Goal: Task Accomplishment & Management: Manage account settings

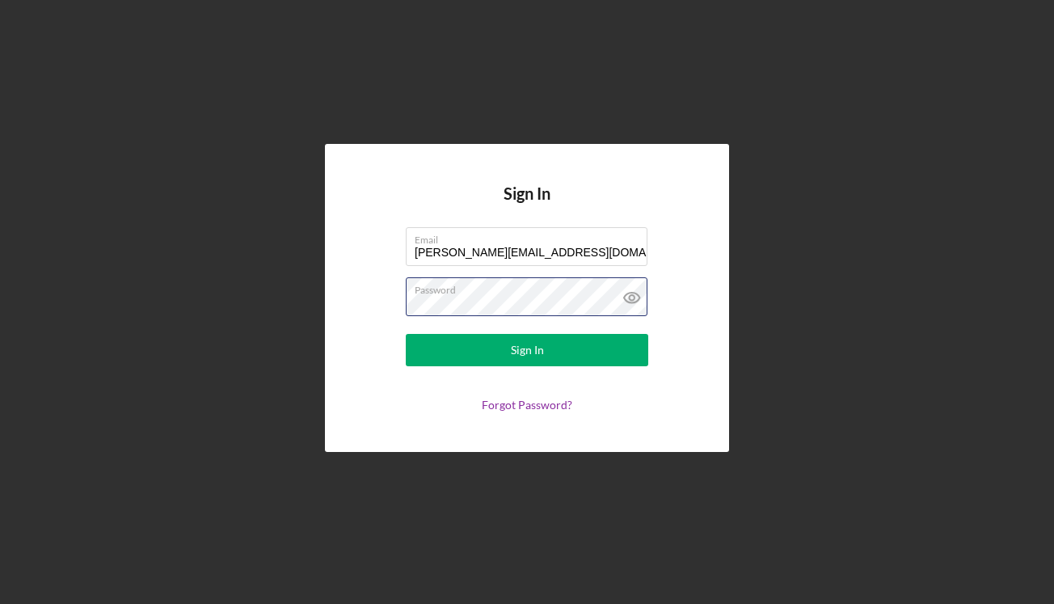
click at [527, 350] on button "Sign In" at bounding box center [527, 350] width 242 height 32
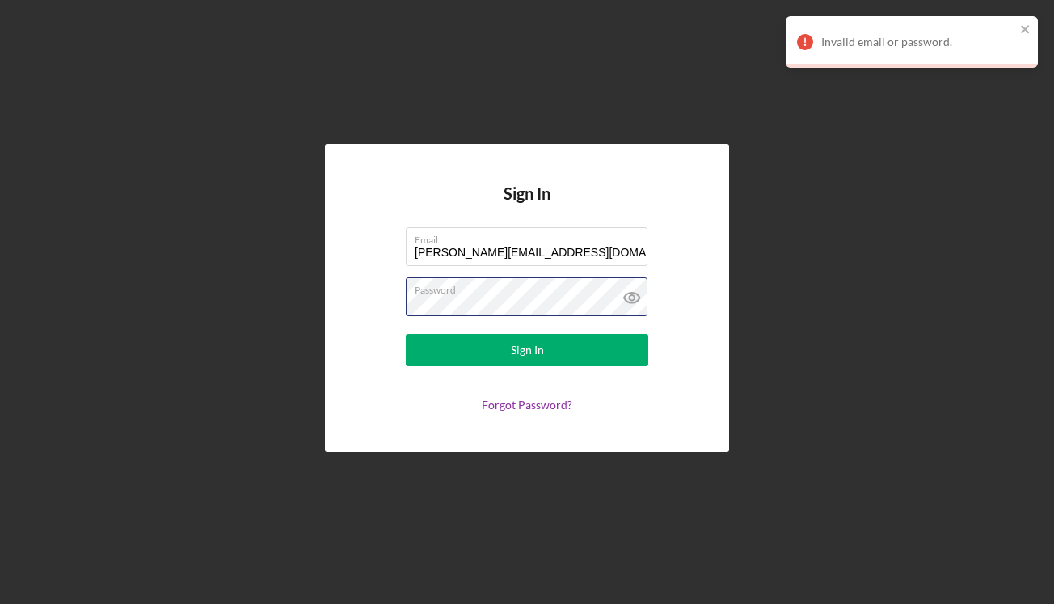
click at [364, 306] on div "Sign In Email [PERSON_NAME][EMAIL_ADDRESS][DOMAIN_NAME] Password Sign In Forgot…" at bounding box center [527, 298] width 404 height 308
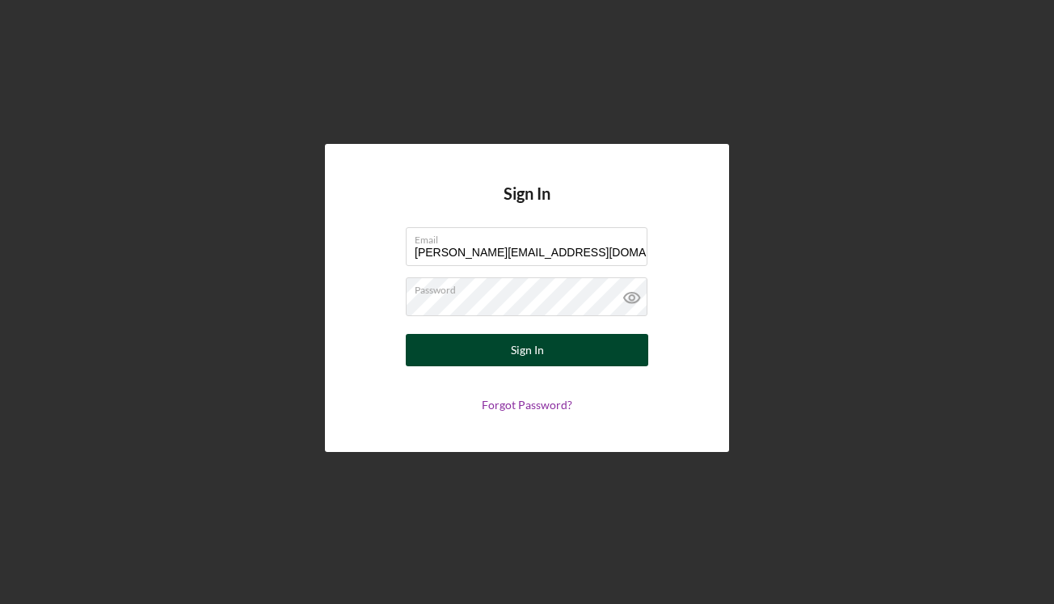
click at [495, 356] on button "Sign In" at bounding box center [527, 350] width 242 height 32
click at [546, 353] on button "Sign In" at bounding box center [527, 350] width 242 height 32
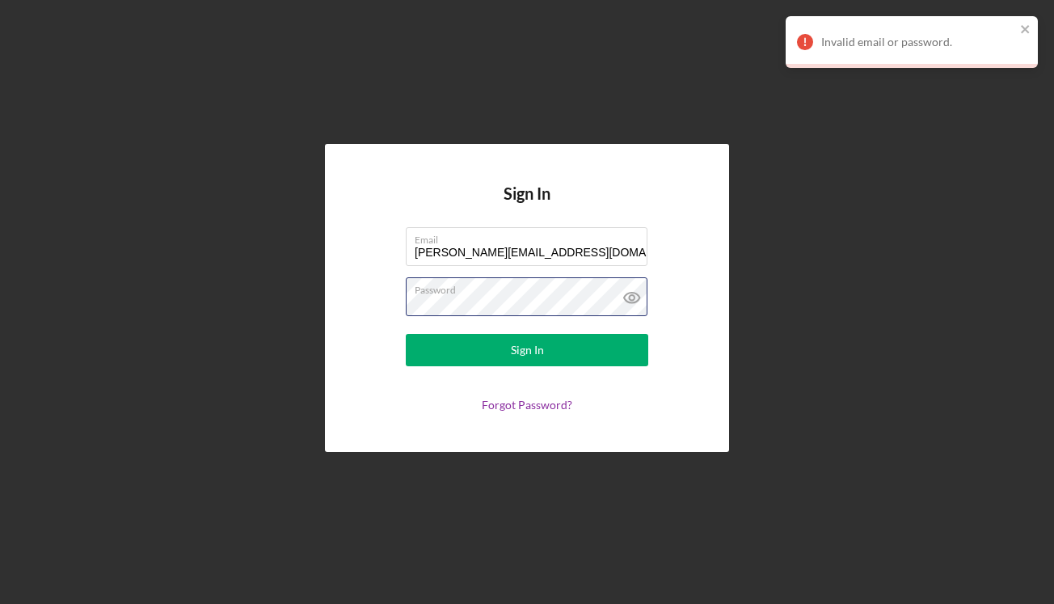
click at [361, 297] on div "Sign In Email [PERSON_NAME][EMAIL_ADDRESS][DOMAIN_NAME] Password Sign In Forgot…" at bounding box center [527, 298] width 404 height 308
click at [527, 250] on input "[PERSON_NAME][EMAIL_ADDRESS][DOMAIN_NAME]" at bounding box center [527, 246] width 242 height 39
type input "[PERSON_NAME][EMAIL_ADDRESS][DOMAIN_NAME]"
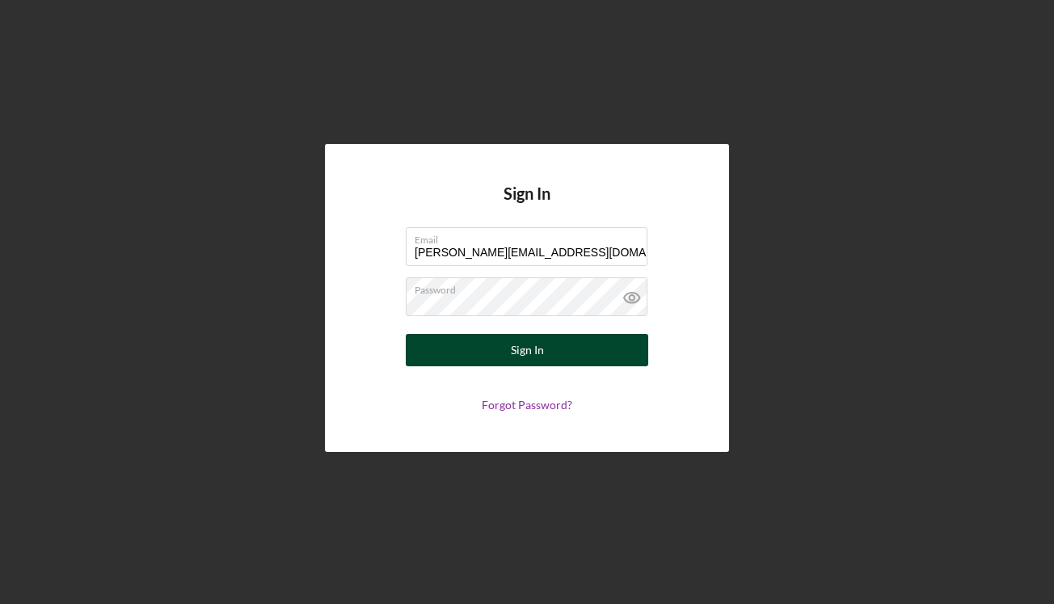
click at [499, 353] on button "Sign In" at bounding box center [527, 350] width 242 height 32
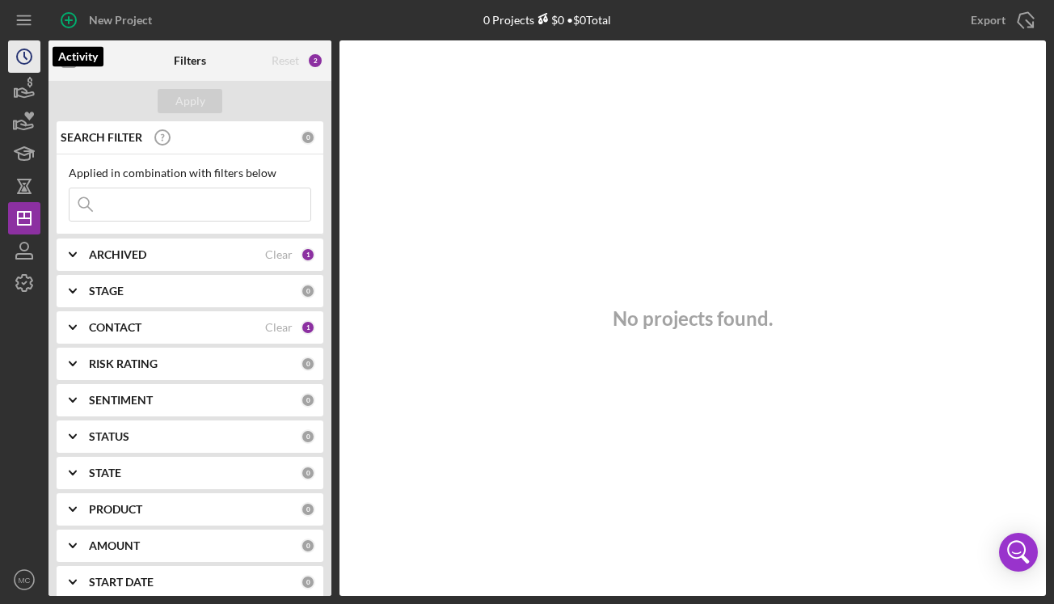
click at [22, 58] on icon "Icon/History" at bounding box center [24, 56] width 40 height 40
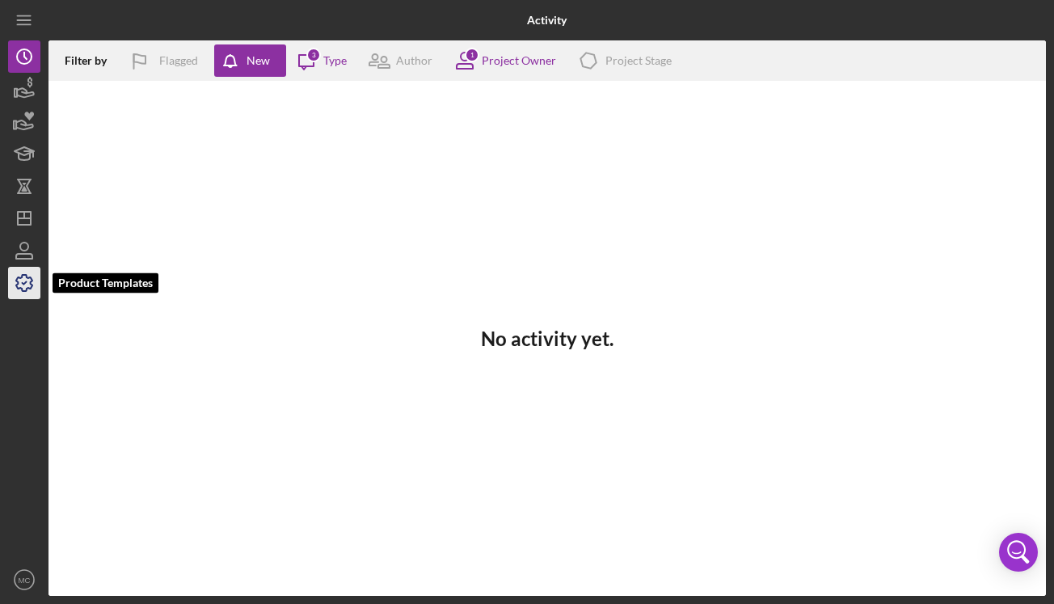
click at [32, 281] on icon "button" at bounding box center [24, 283] width 16 height 16
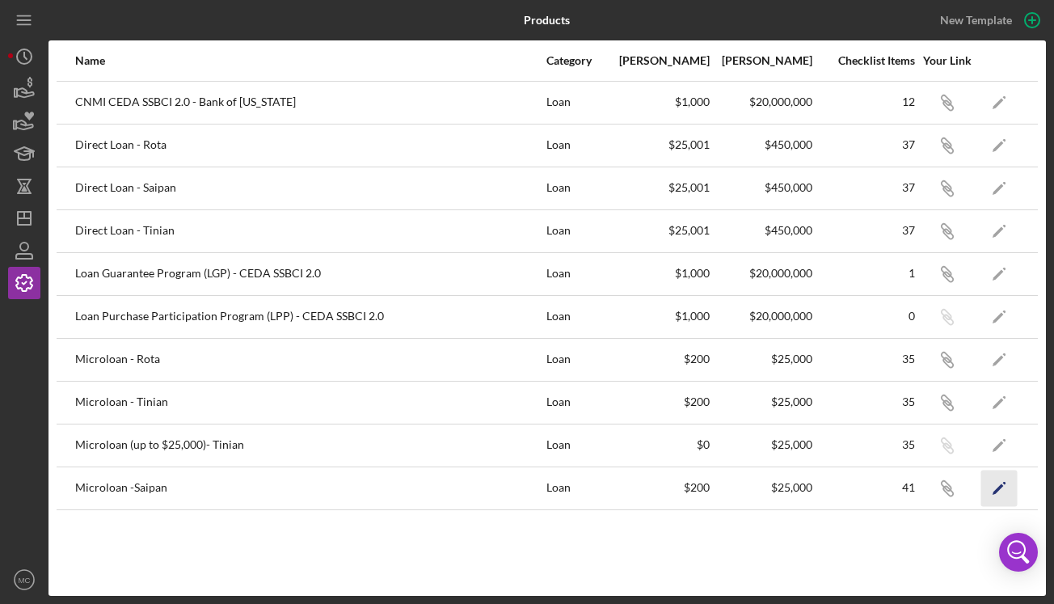
click at [999, 492] on icon "Icon/Edit" at bounding box center [999, 488] width 36 height 36
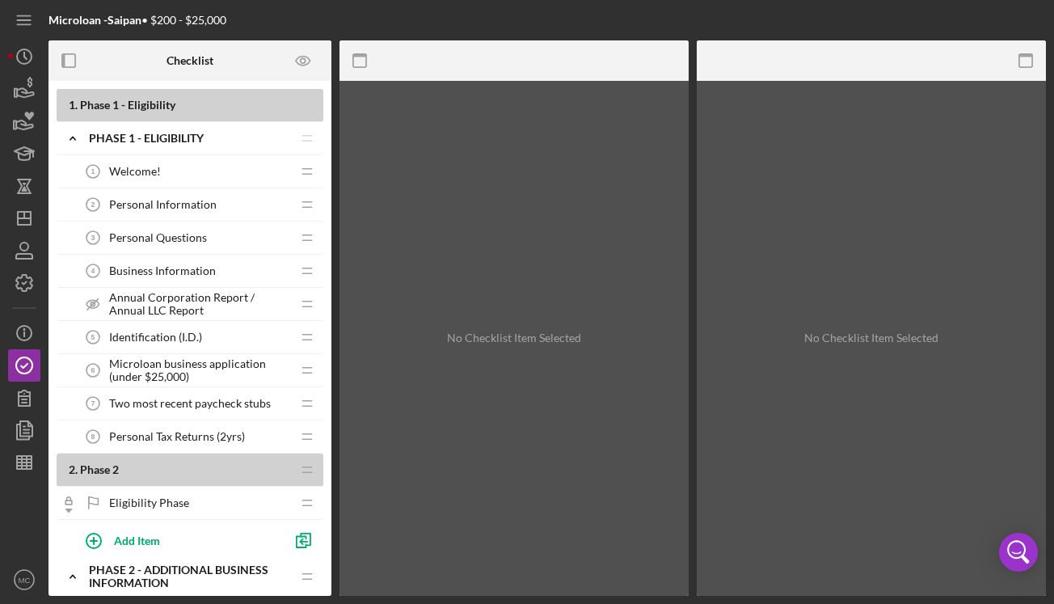
click at [439, 187] on div "No Checklist Item Selected" at bounding box center [513, 338] width 349 height 515
click at [1051, 156] on div "Microloan -Saipan • $200 - $25,000 Checklist 1 . Phase 1 - Eligibility Icon/Exp…" at bounding box center [527, 302] width 1054 height 604
click at [817, 499] on div "No Checklist Item Selected" at bounding box center [871, 338] width 349 height 515
click at [952, 468] on div "No Checklist Item Selected" at bounding box center [871, 338] width 349 height 515
click at [950, 463] on div "No Checklist Item Selected" at bounding box center [871, 338] width 349 height 515
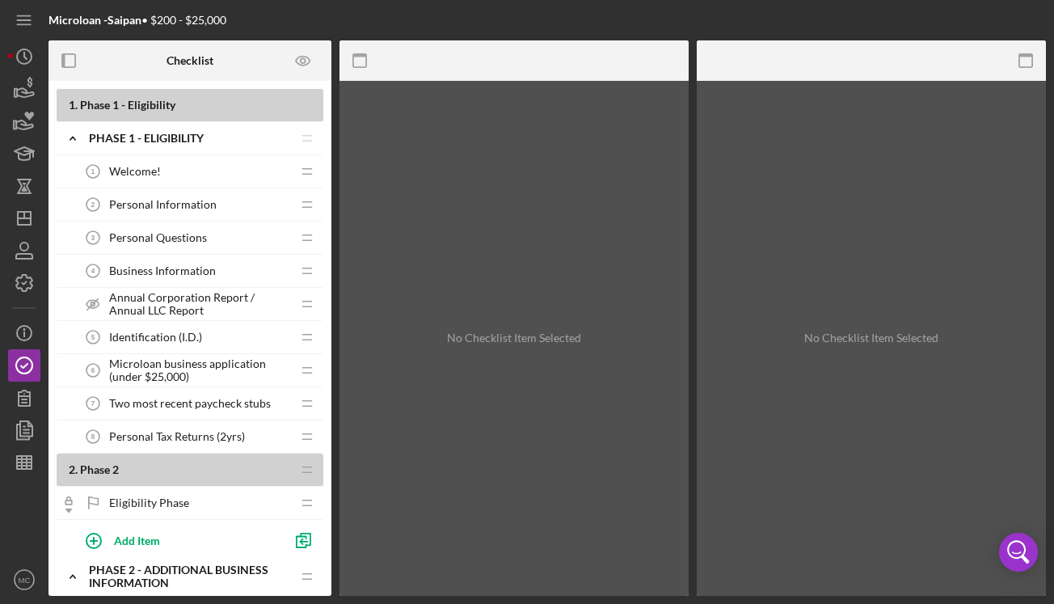
click at [1048, 444] on div "Microloan -Saipan • $200 - $25,000 Checklist 1 . Phase 1 - Eligibility Icon/Exp…" at bounding box center [527, 302] width 1054 height 604
click at [36, 304] on div "Icon/History Activity Loans Grants Educational Long-Term Icon/Dashboard Dashboa…" at bounding box center [24, 317] width 32 height 555
click at [186, 297] on span "Annual Corporation Report / Annual LLC Report" at bounding box center [200, 304] width 182 height 26
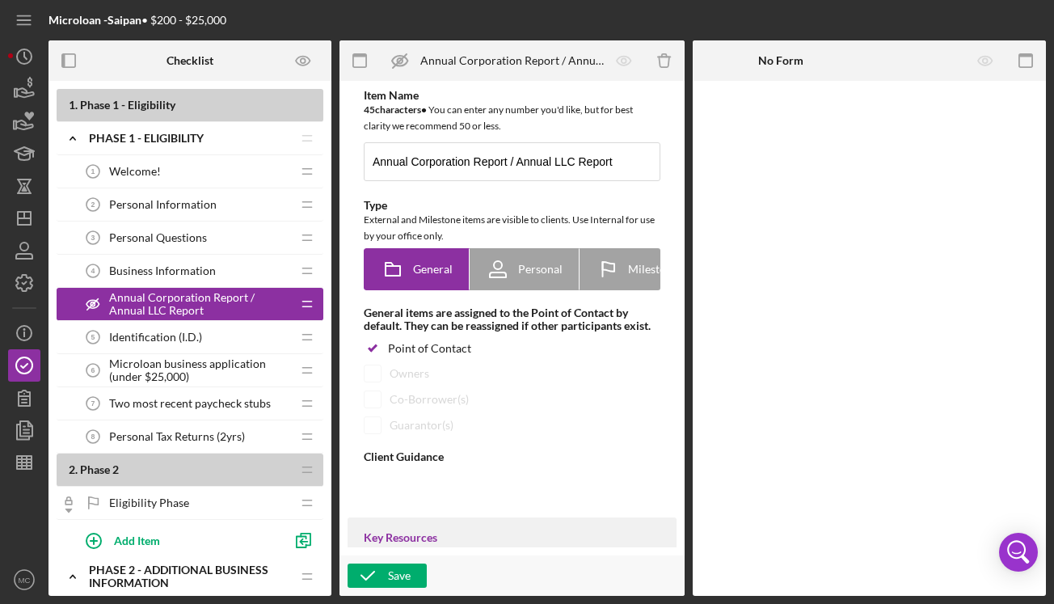
type textarea "<div><strong>For Corporations</strong>, please submit your most recent Annual C…"
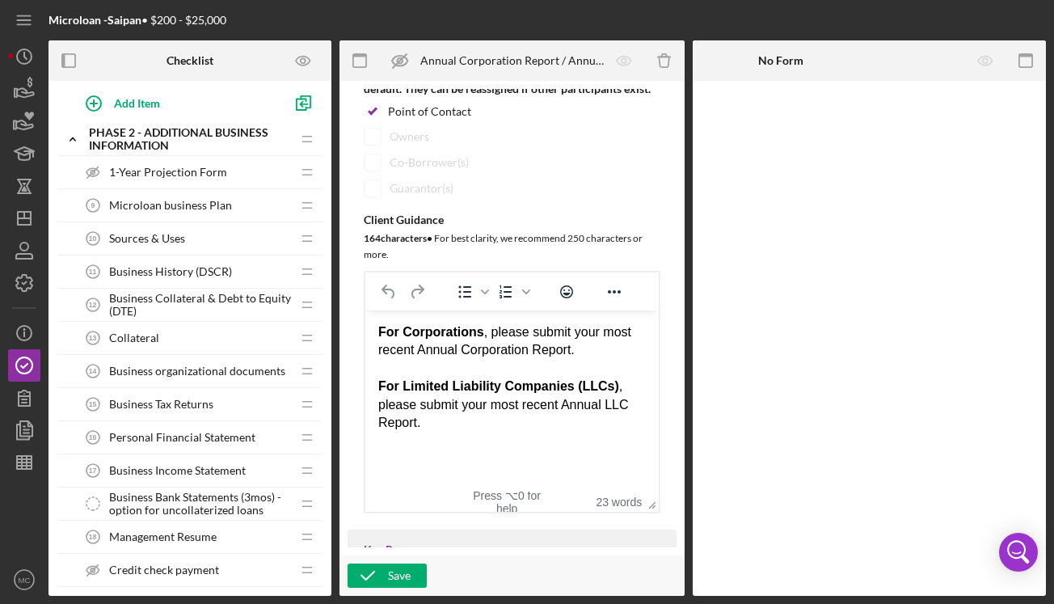
scroll to position [440, 0]
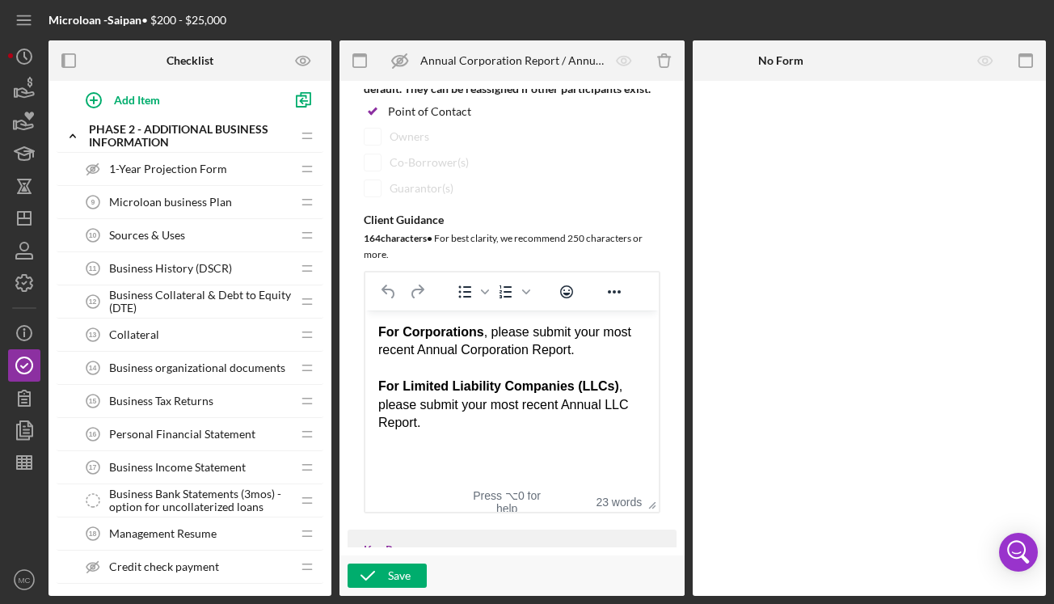
click at [205, 164] on span "1-Year Projection Form" at bounding box center [168, 168] width 118 height 13
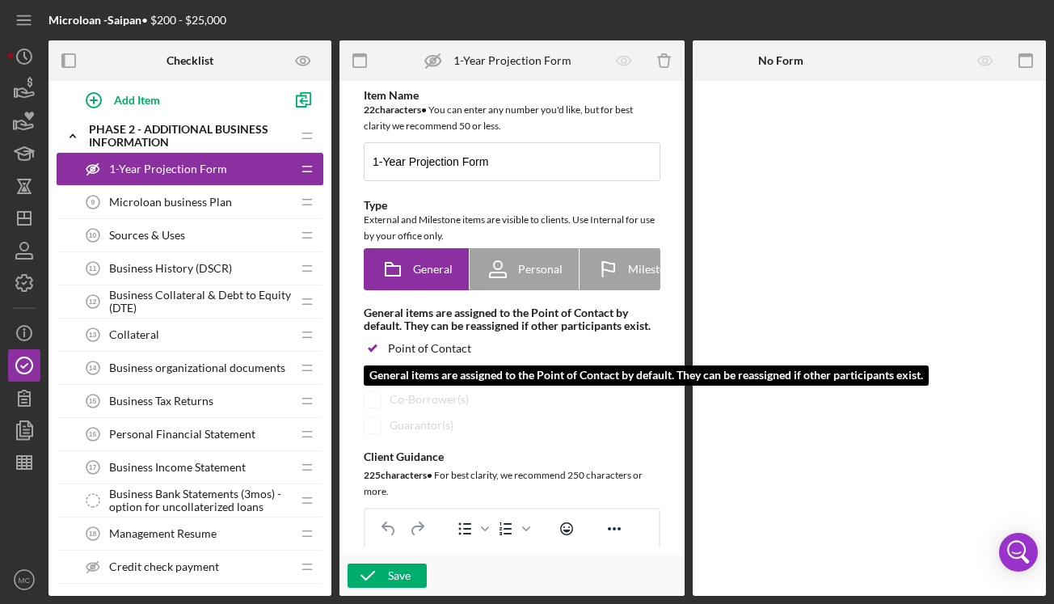
click at [525, 354] on div "Point of Contact" at bounding box center [512, 348] width 297 height 16
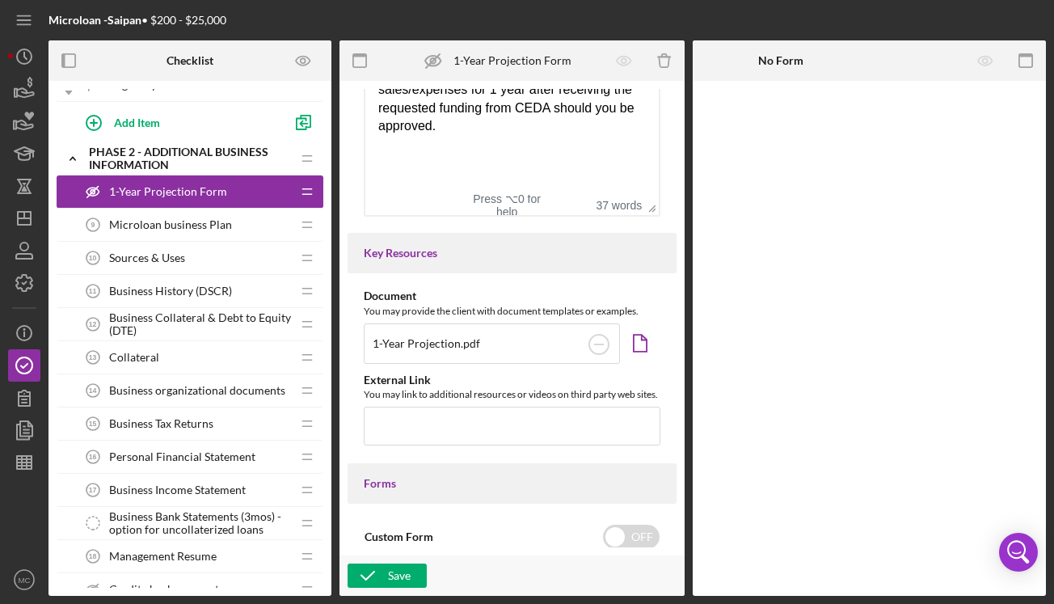
scroll to position [414, 0]
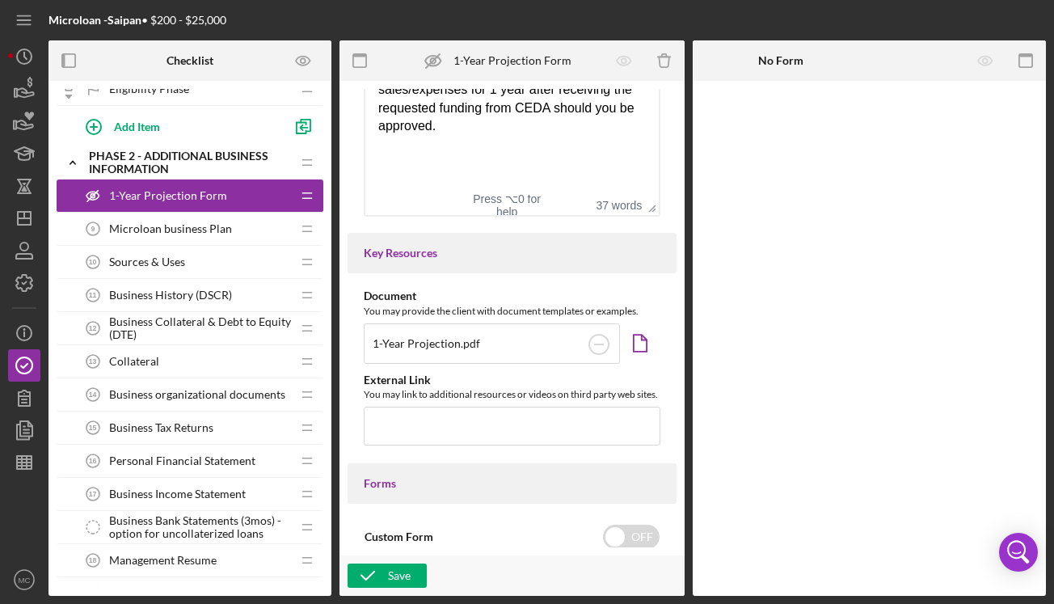
click at [160, 295] on span "Business History (DSCR)" at bounding box center [170, 294] width 123 height 13
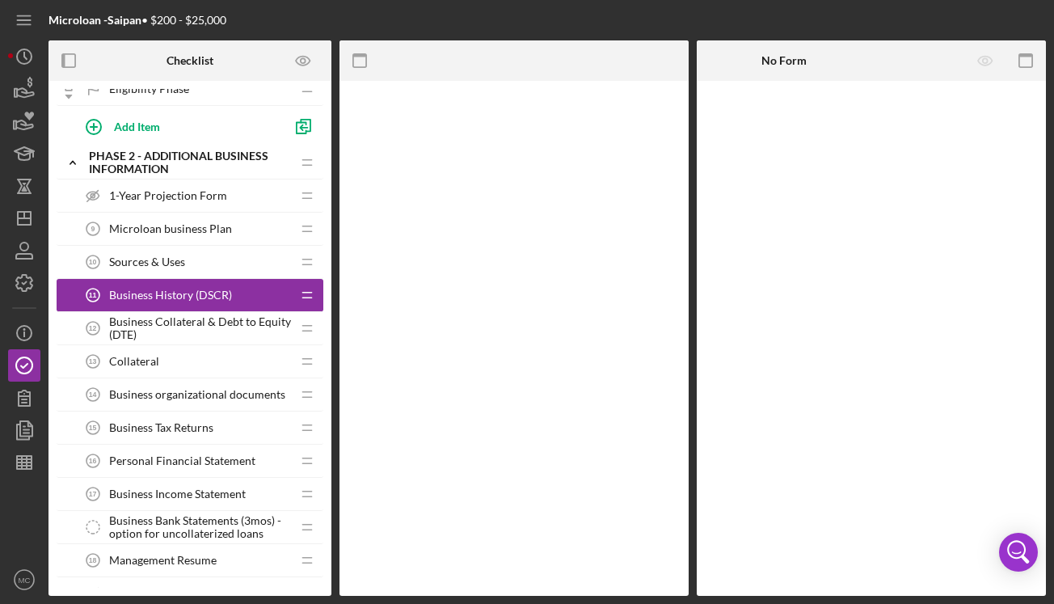
click at [160, 295] on span "Business History (DSCR)" at bounding box center [170, 294] width 123 height 13
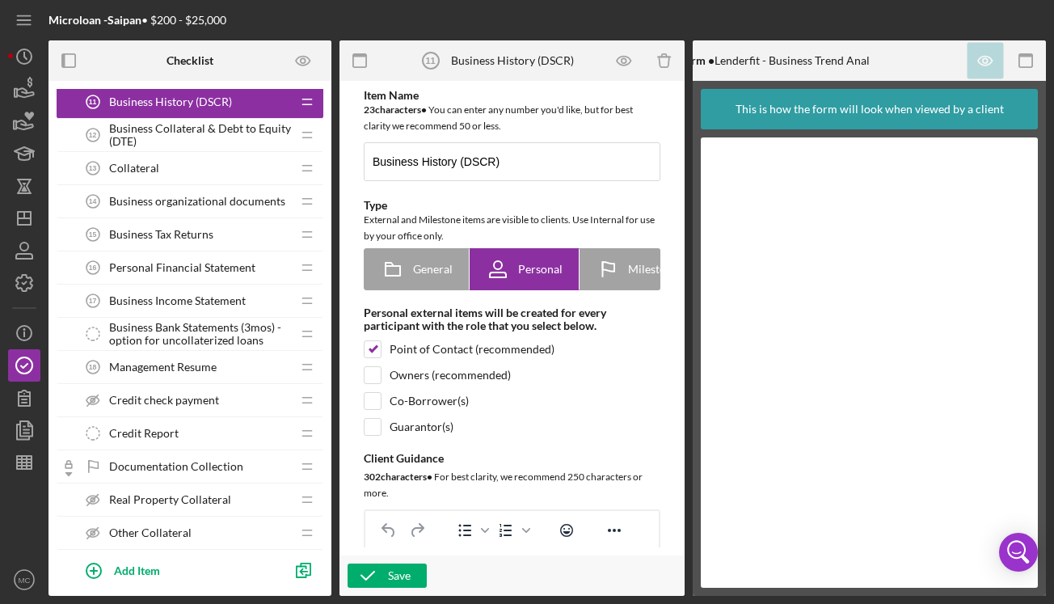
scroll to position [607, 0]
click at [203, 167] on div "Collateral 13 Collateral" at bounding box center [184, 168] width 214 height 32
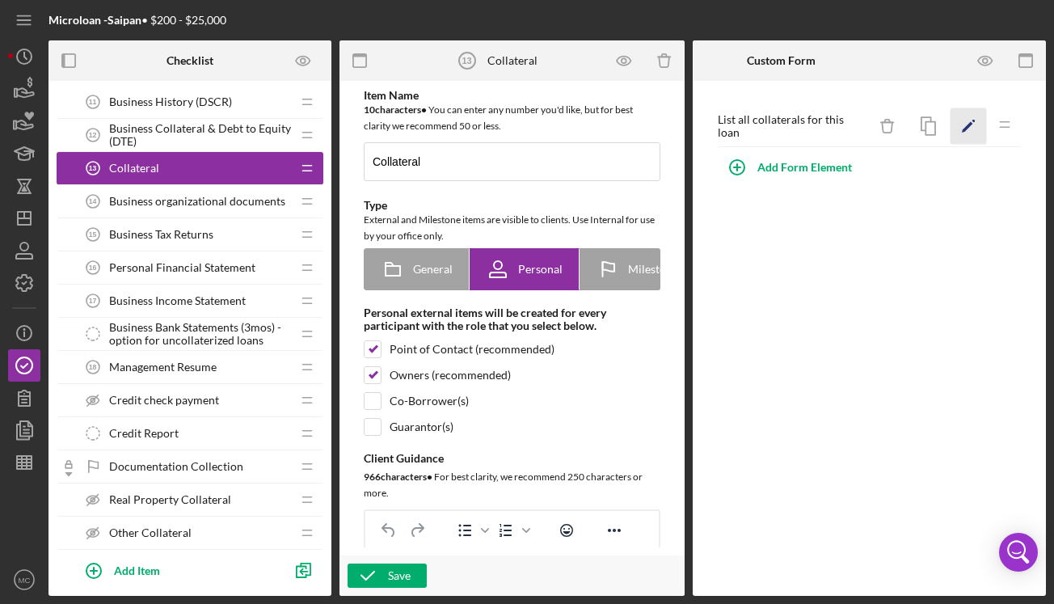
click at [967, 131] on icon "Icon/Edit" at bounding box center [968, 126] width 36 height 36
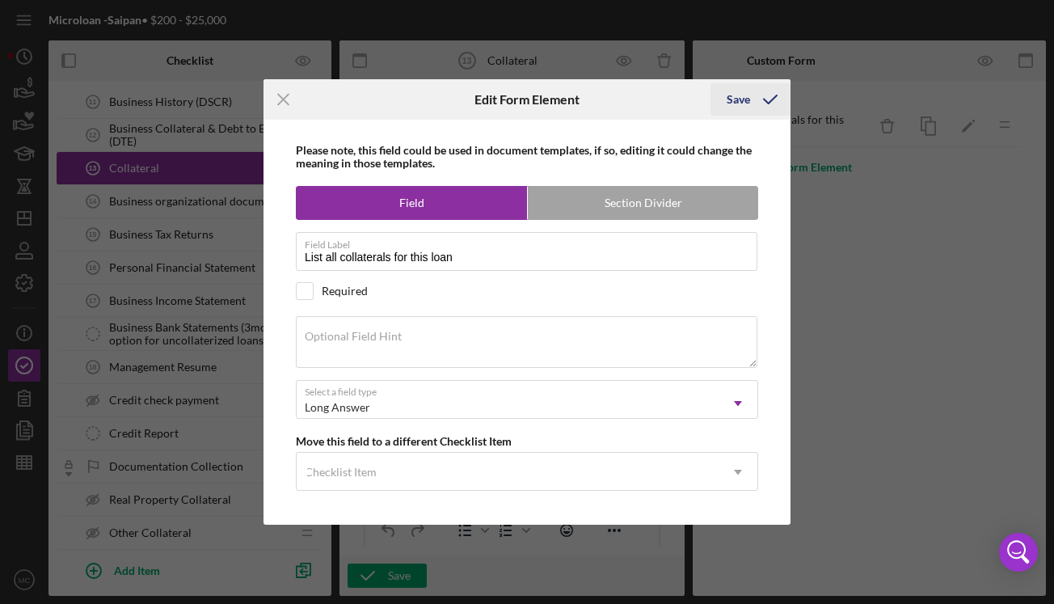
click at [744, 100] on div "Save" at bounding box center [737, 99] width 23 height 32
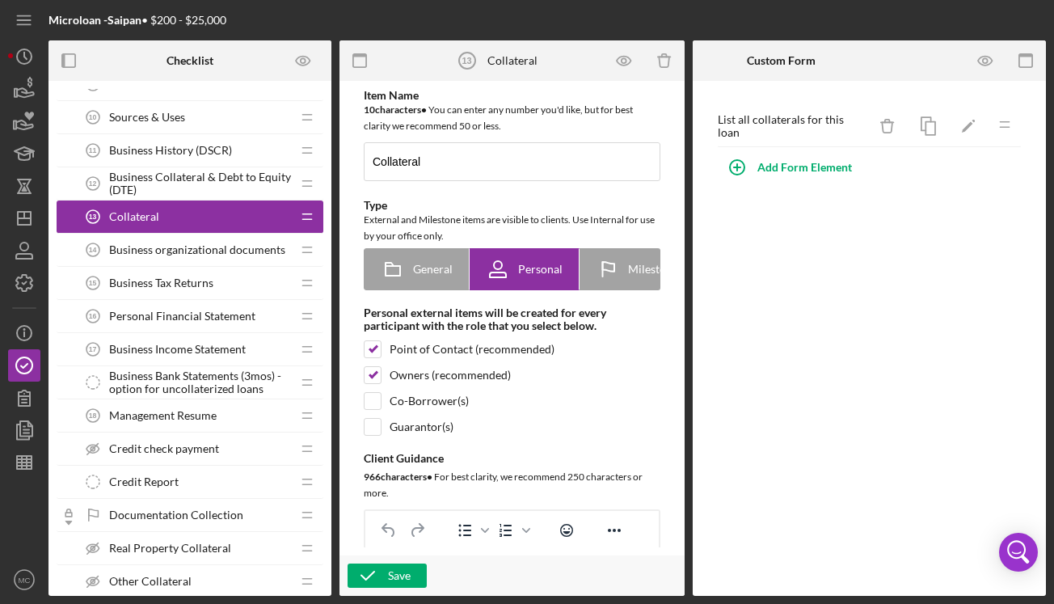
scroll to position [559, 0]
click at [368, 579] on icon "button" at bounding box center [367, 575] width 40 height 40
click at [25, 16] on line "button" at bounding box center [23, 16] width 13 height 0
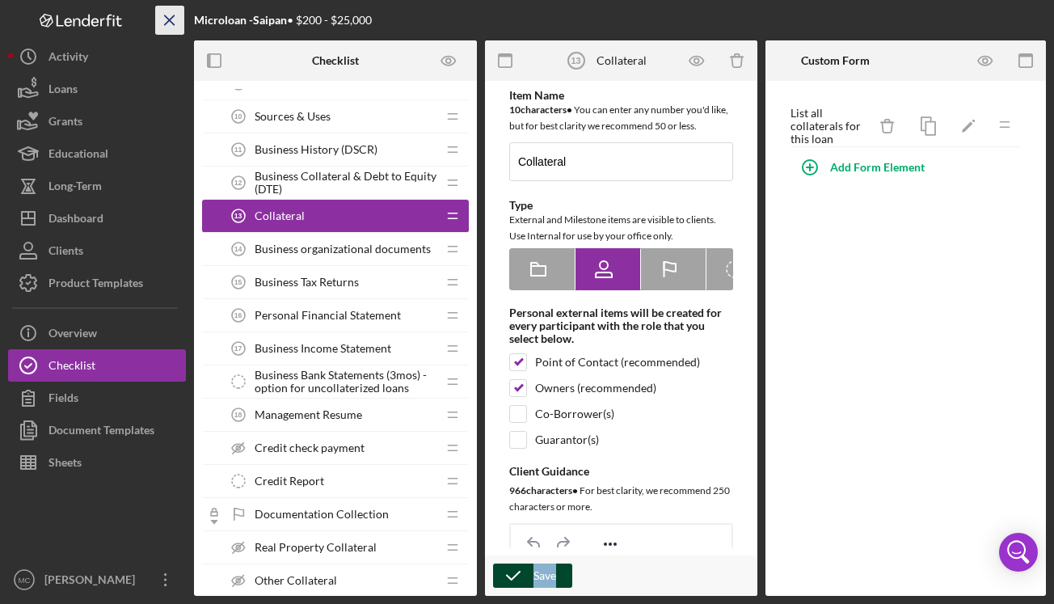
click at [175, 19] on icon "Icon/Menu Close" at bounding box center [170, 20] width 36 height 36
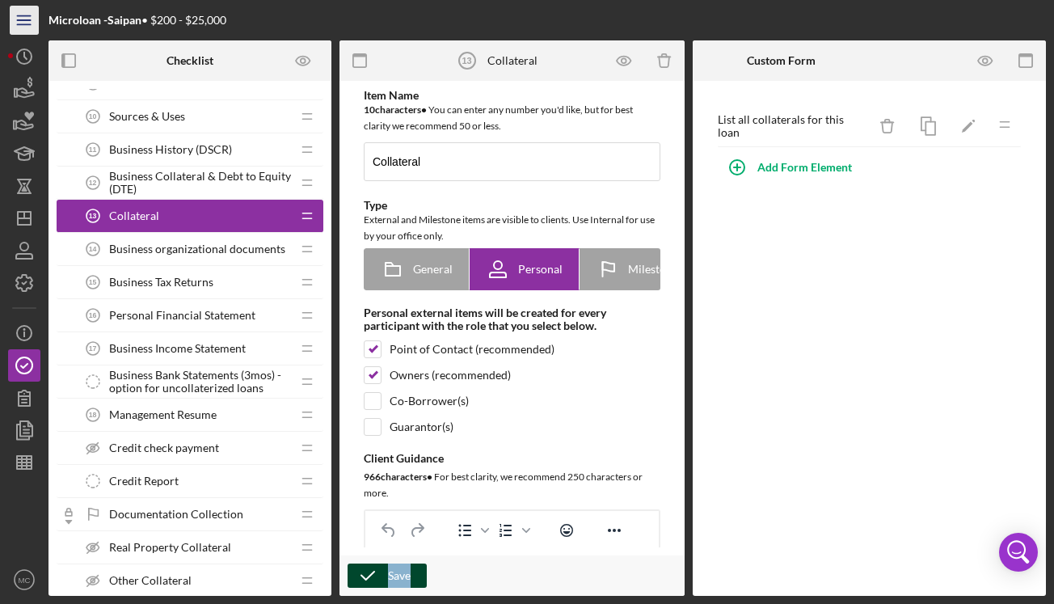
click at [26, 14] on icon "Icon/Menu" at bounding box center [24, 20] width 36 height 36
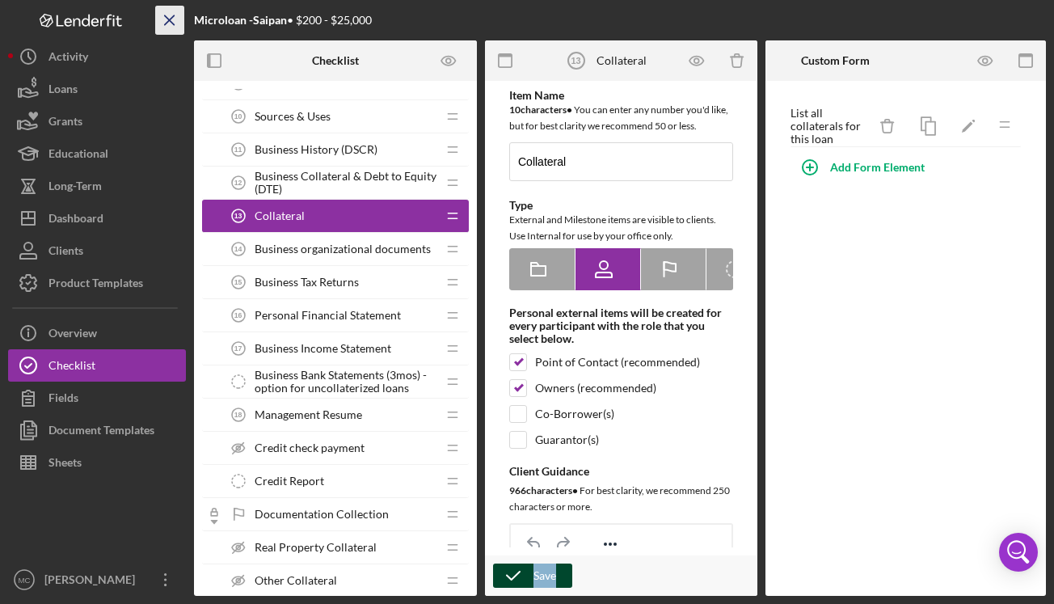
click at [175, 17] on icon "Icon/Menu Close" at bounding box center [170, 20] width 36 height 36
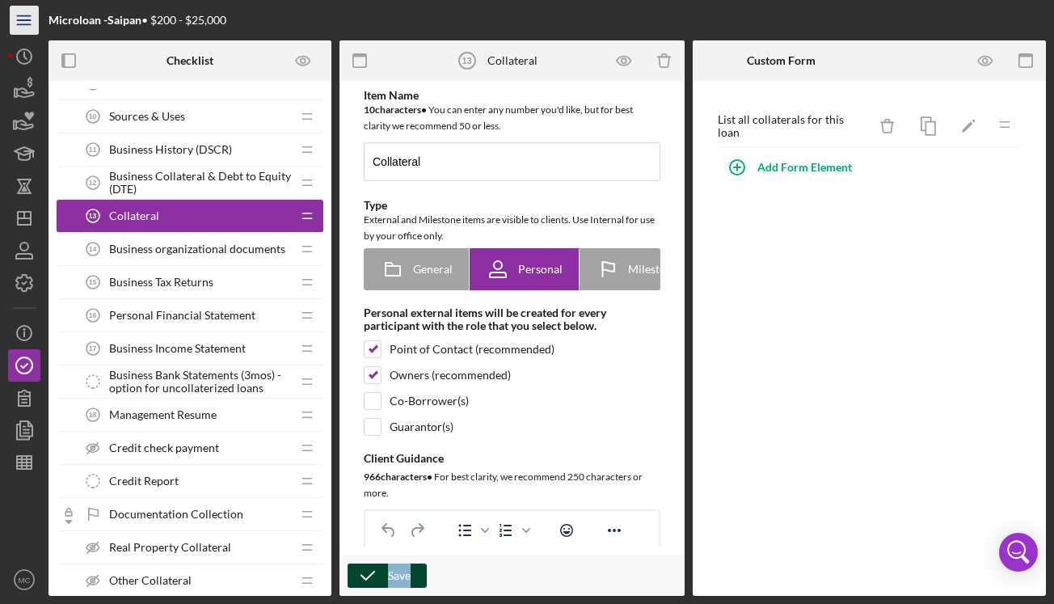
click at [30, 22] on icon "Icon/Menu" at bounding box center [24, 20] width 36 height 36
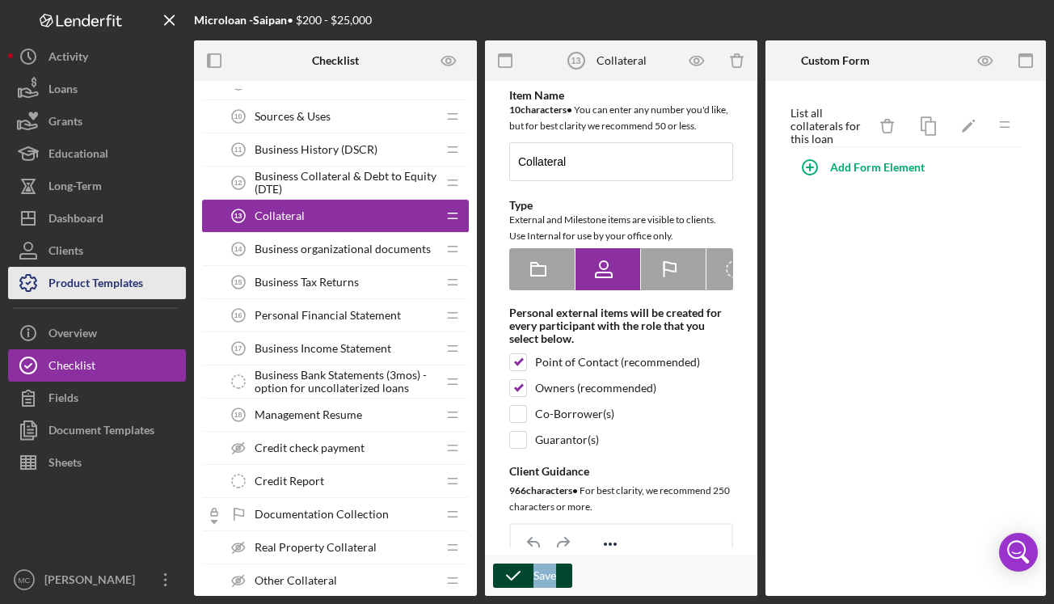
click at [51, 296] on div "Product Templates" at bounding box center [95, 285] width 95 height 36
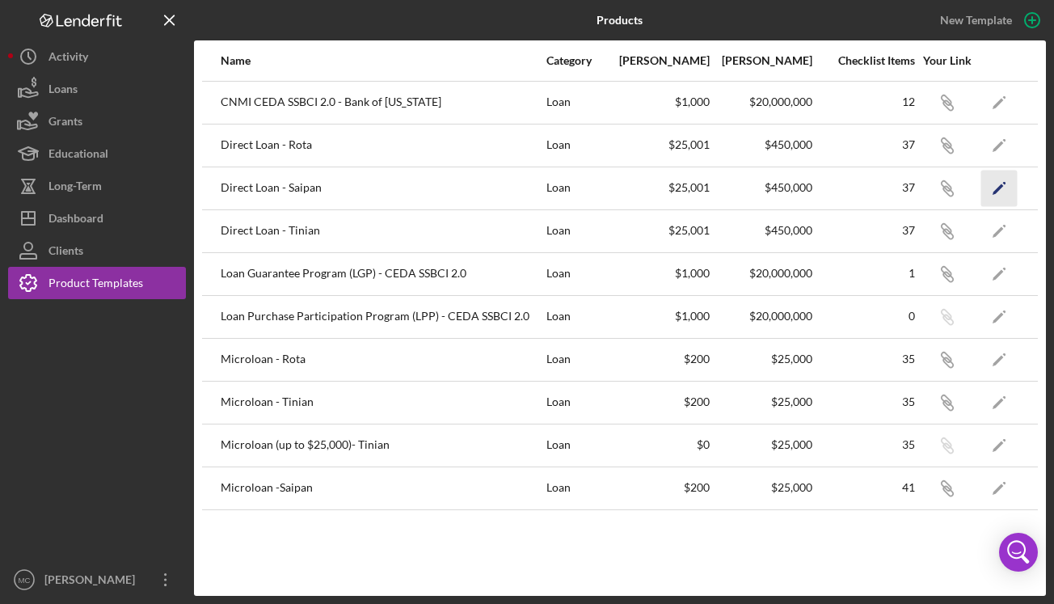
click at [997, 183] on icon "Icon/Edit" at bounding box center [999, 188] width 36 height 36
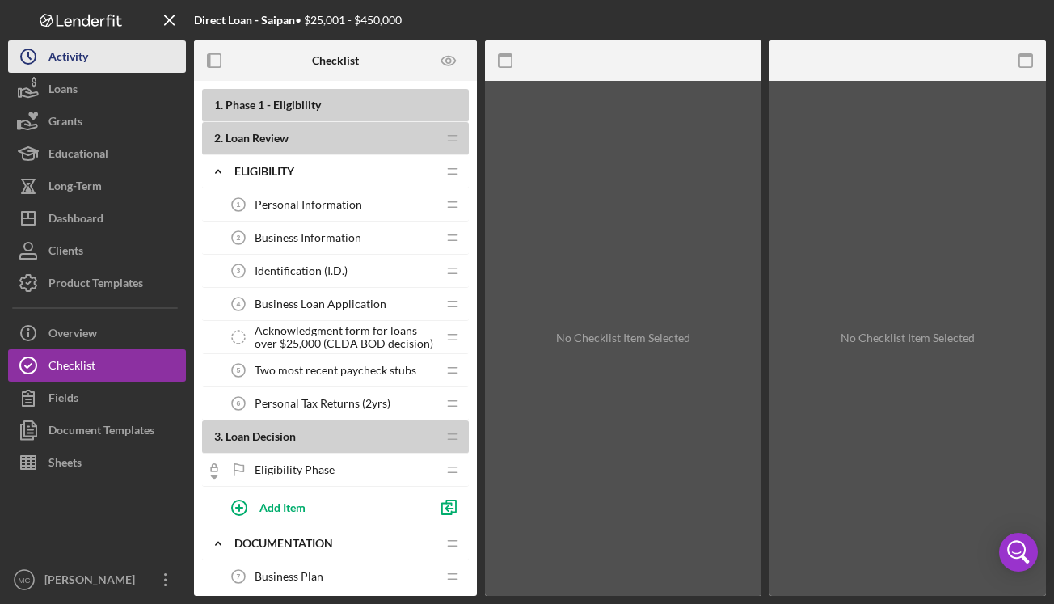
click at [89, 56] on button "Icon/History Activity" at bounding box center [97, 56] width 178 height 32
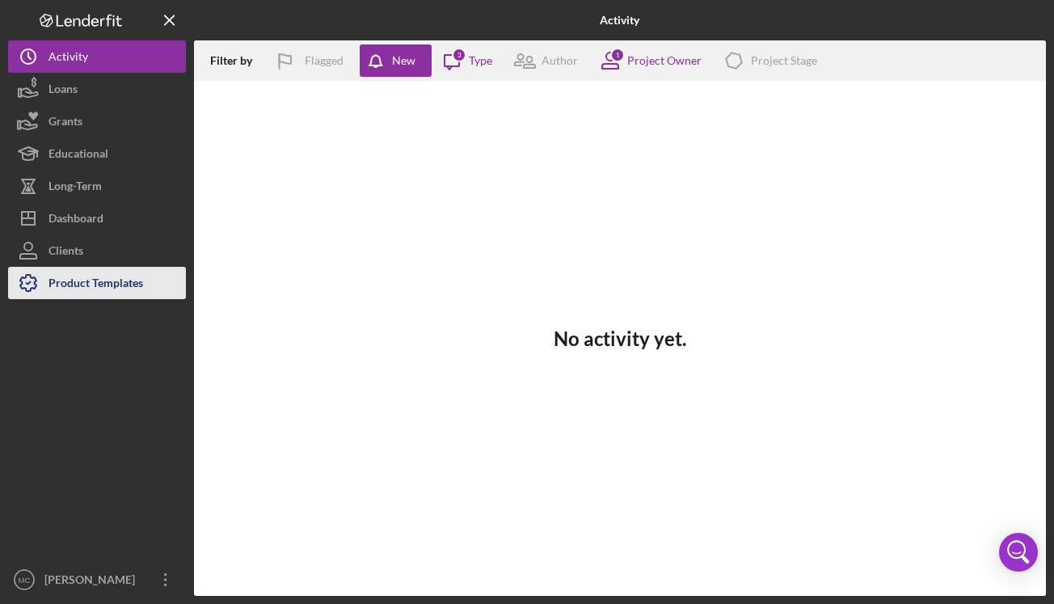
click at [101, 287] on div "Product Templates" at bounding box center [95, 285] width 95 height 36
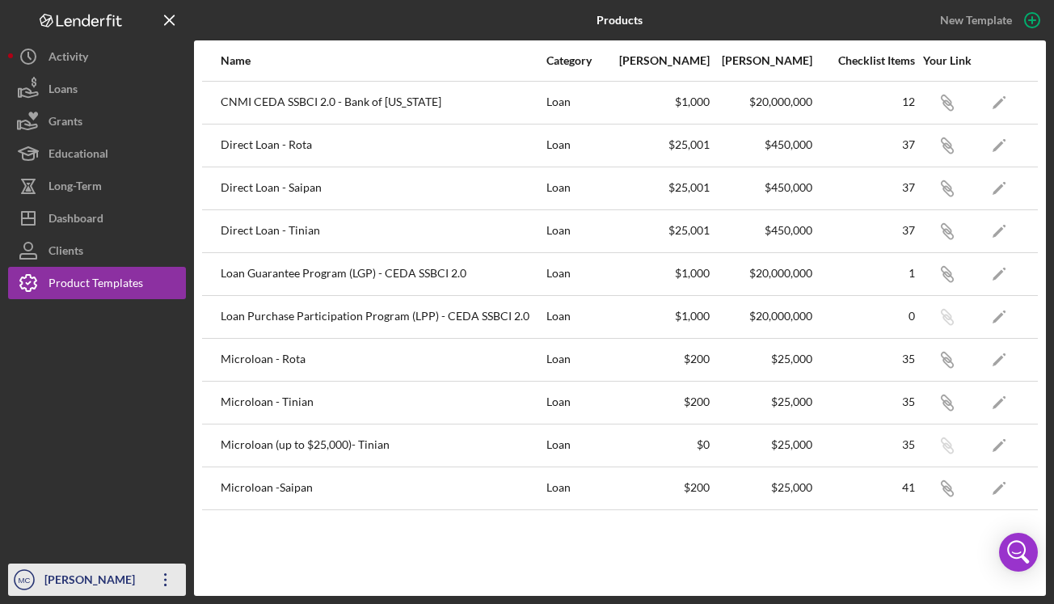
click at [160, 581] on icon "Icon/Overflow" at bounding box center [165, 579] width 40 height 40
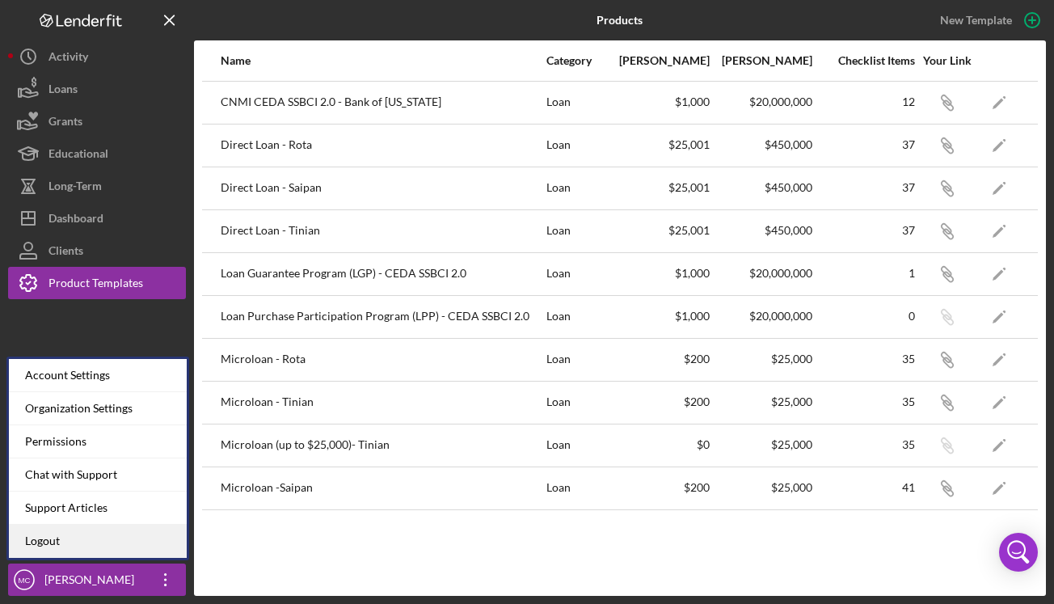
click at [145, 545] on link "Logout" at bounding box center [98, 540] width 178 height 33
